Goal: Task Accomplishment & Management: Manage account settings

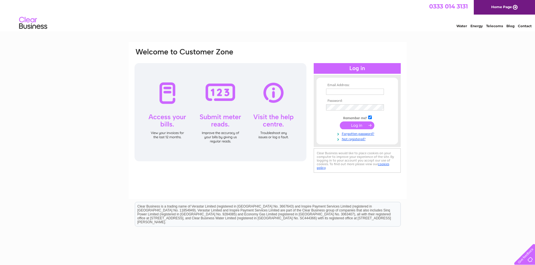
click at [357, 89] on input "text" at bounding box center [355, 92] width 58 height 6
type input "[PERSON_NAME][EMAIL_ADDRESS][PERSON_NAME][DOMAIN_NAME]"
click at [340, 122] on input "submit" at bounding box center [357, 126] width 35 height 8
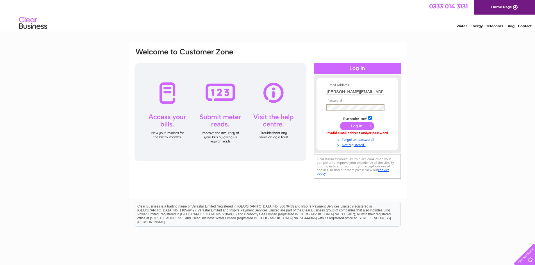
click at [361, 122] on input "submit" at bounding box center [357, 126] width 35 height 8
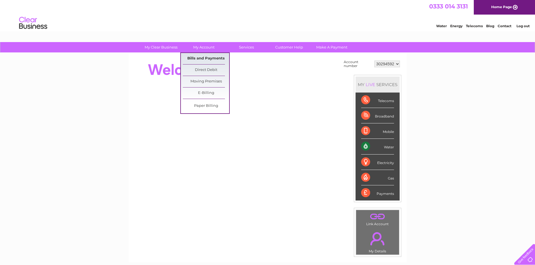
click at [210, 59] on link "Bills and Payments" at bounding box center [206, 58] width 46 height 11
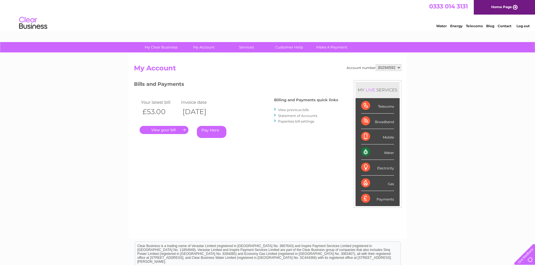
click at [179, 131] on link "." at bounding box center [164, 130] width 49 height 8
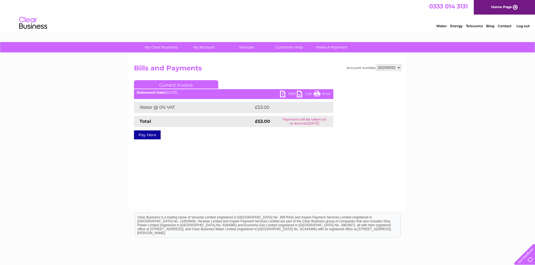
click at [280, 92] on link "PDF" at bounding box center [288, 95] width 17 height 8
